Goal: Task Accomplishment & Management: Use online tool/utility

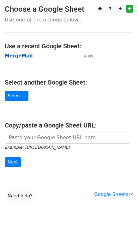
click at [22, 58] on strong "MergeMail" at bounding box center [19, 56] width 28 height 6
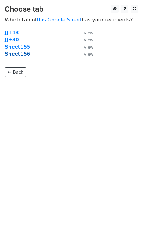
click at [21, 55] on strong "Sheet156" at bounding box center [17, 54] width 25 height 6
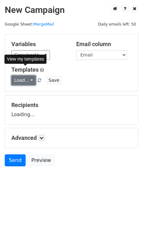
click at [26, 77] on link "Load..." at bounding box center [23, 81] width 24 height 10
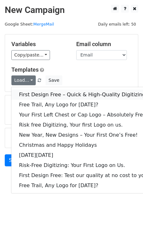
click at [37, 92] on link "First Design Free – Quick & High-Quality Digitizing!" at bounding box center [83, 95] width 145 height 10
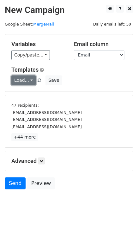
click at [22, 84] on link "Load..." at bounding box center [23, 81] width 24 height 10
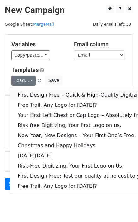
click at [30, 92] on link "First Design Free – Quick & High-Quality Digitizing!" at bounding box center [82, 95] width 145 height 10
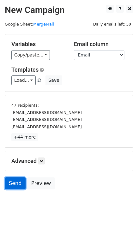
click at [15, 182] on link "Send" at bounding box center [15, 184] width 21 height 12
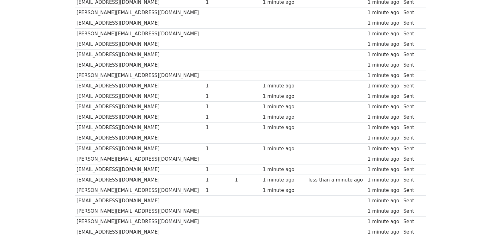
scroll to position [409, 0]
